Goal: Task Accomplishment & Management: Manage account settings

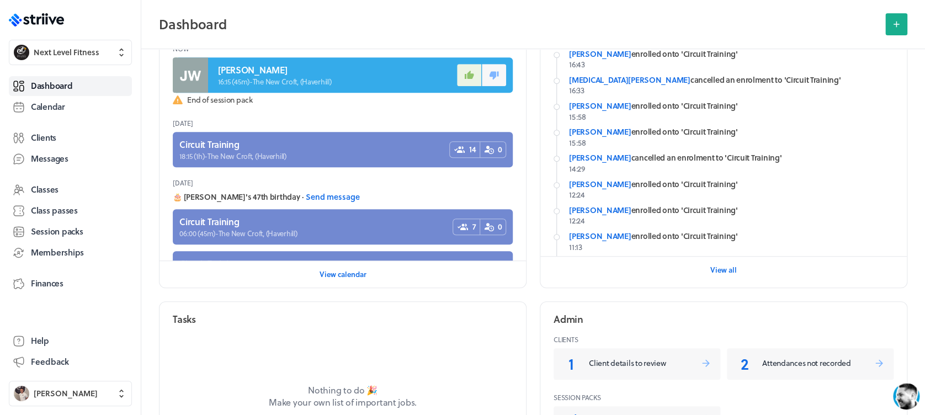
scroll to position [235, 0]
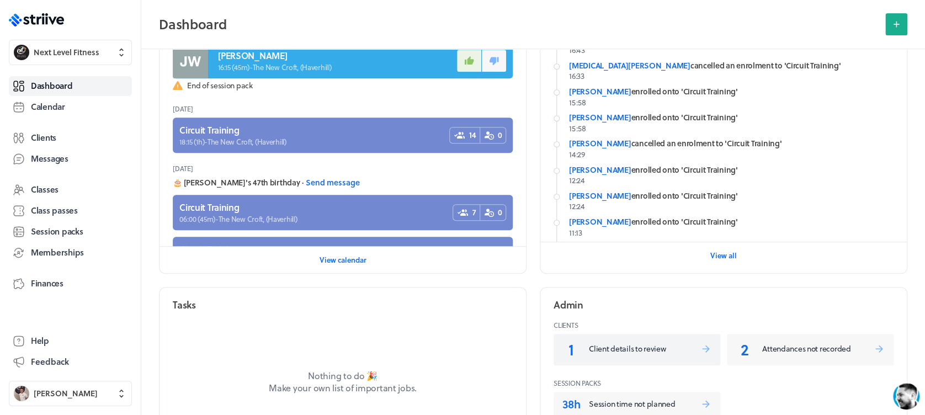
click at [634, 339] on link "1 Client details to review" at bounding box center [636, 349] width 167 height 31
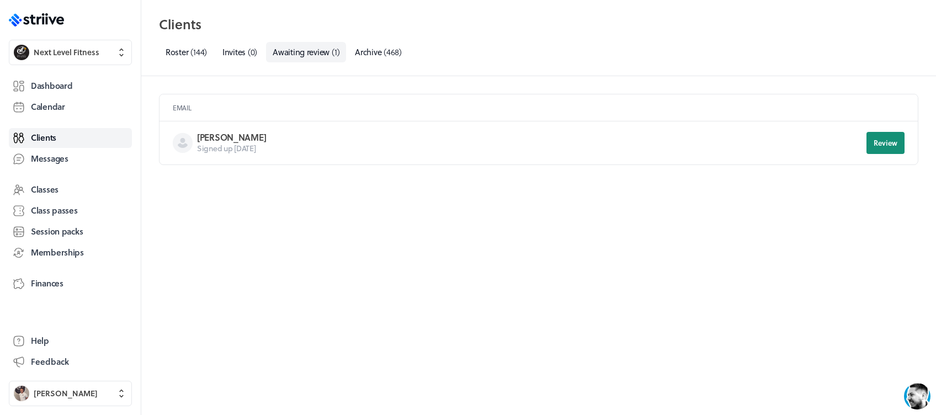
click at [875, 139] on span "Review" at bounding box center [885, 143] width 24 height 10
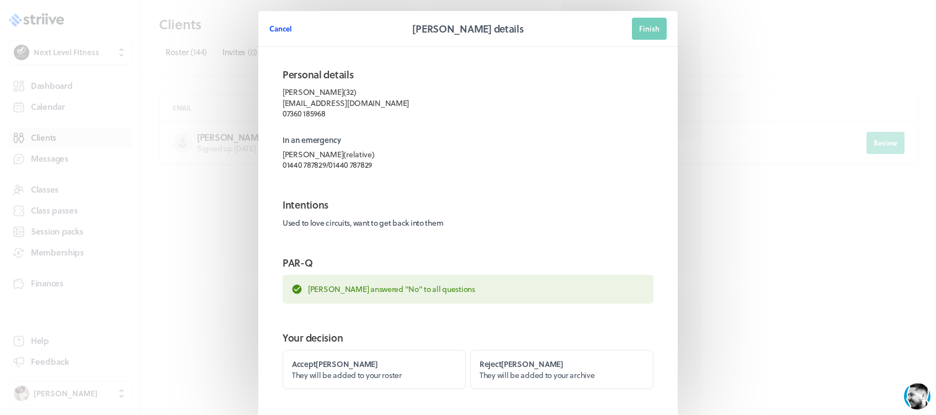
click at [269, 29] on span "Cancel" at bounding box center [280, 29] width 23 height 10
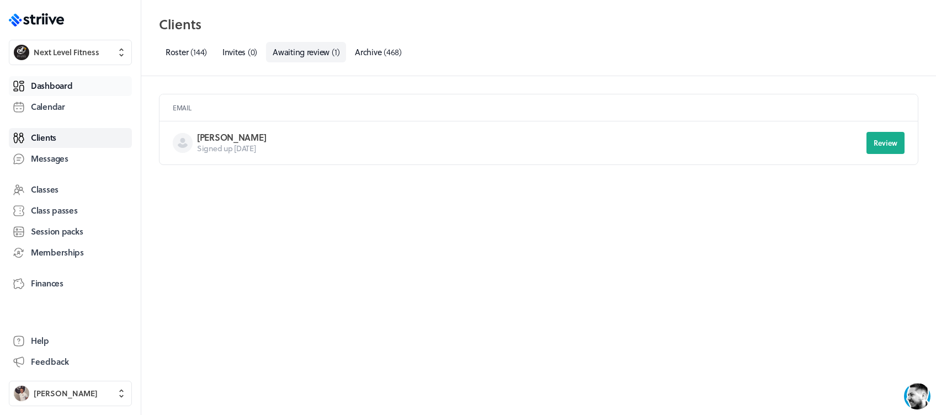
click at [73, 75] on div "Dashboard Calendar Clients Messages Classes Class passes Session packs Membersh…" at bounding box center [70, 196] width 123 height 244
click at [72, 78] on link "Dashboard" at bounding box center [70, 86] width 123 height 20
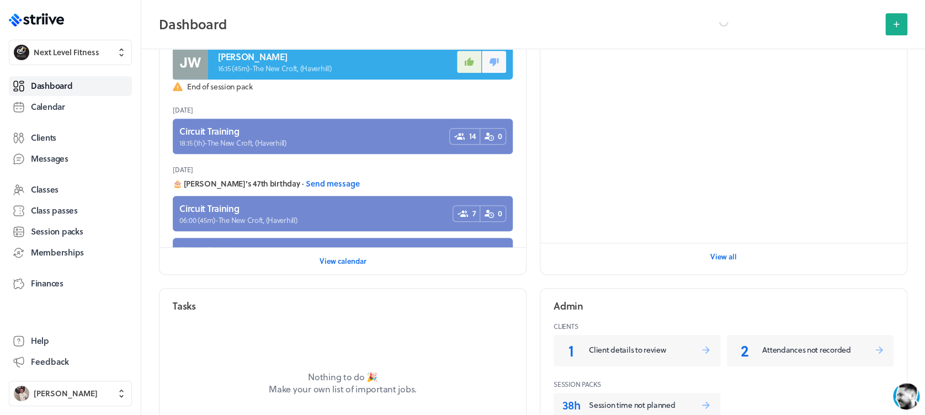
scroll to position [344, 0]
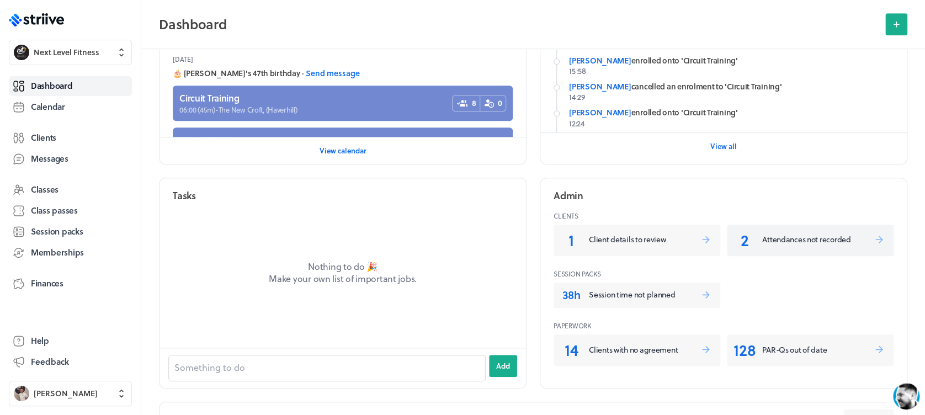
click at [787, 244] on link "2 Attendances not recorded" at bounding box center [810, 240] width 167 height 31
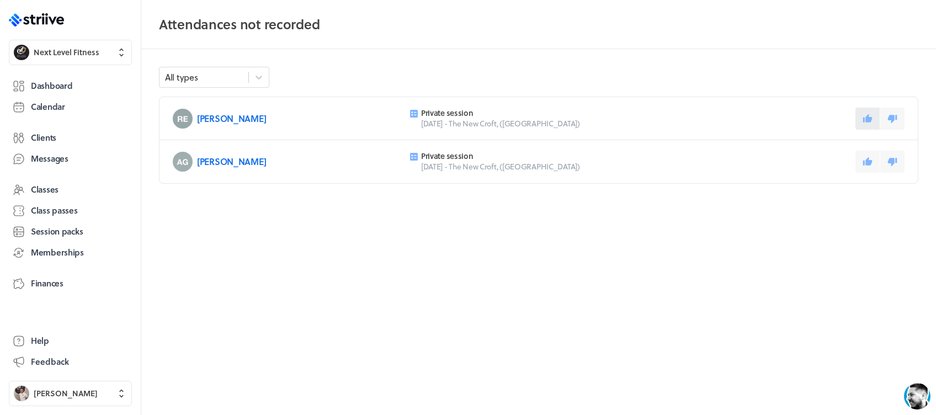
click at [864, 120] on icon at bounding box center [867, 118] width 9 height 8
click at [868, 159] on icon at bounding box center [867, 161] width 9 height 8
click at [78, 79] on link "Dashboard" at bounding box center [70, 86] width 123 height 20
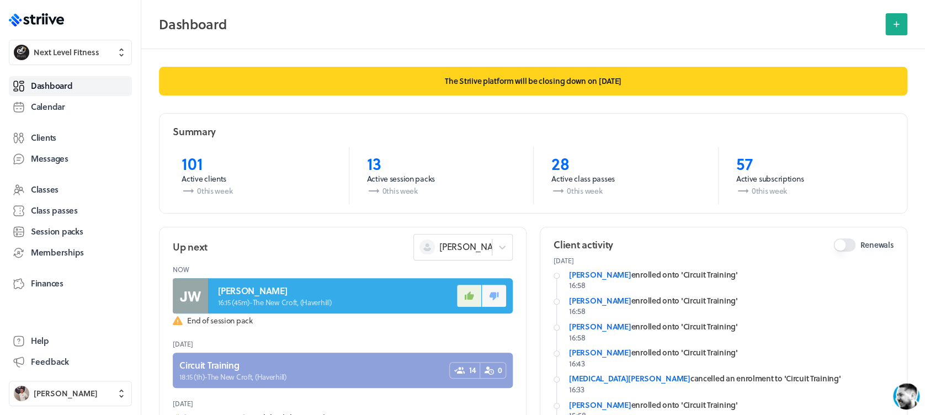
click at [296, 366] on link at bounding box center [343, 369] width 340 height 35
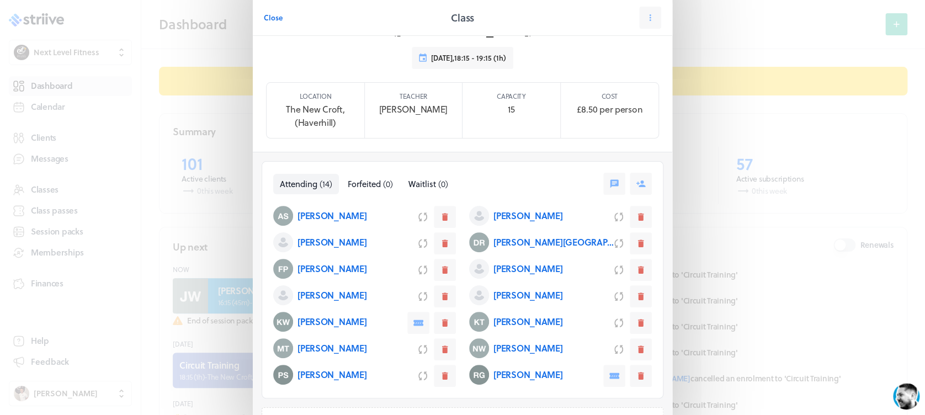
scroll to position [62, 0]
click at [268, 18] on span "Close" at bounding box center [273, 18] width 19 height 10
